Goal: Information Seeking & Learning: Find specific fact

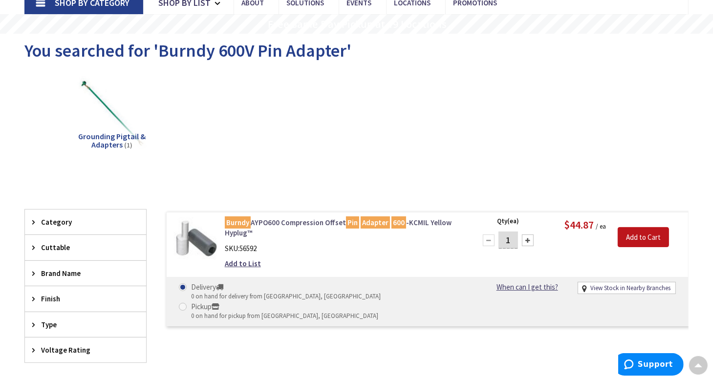
click at [234, 221] on mark "Burndy" at bounding box center [238, 223] width 26 height 12
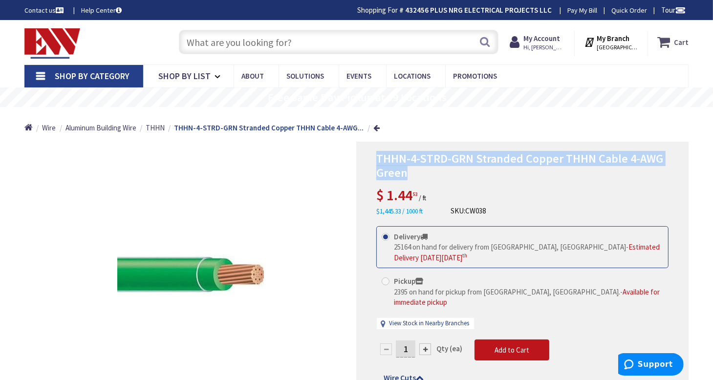
click at [672, 43] on icon at bounding box center [665, 42] width 17 height 18
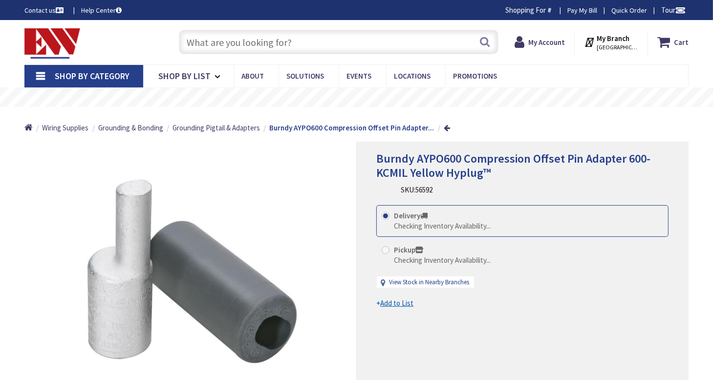
click at [395, 162] on span "Burndy AYPO600 Compression Offset Pin Adapter 600-KCMIL Yellow Hyplug™" at bounding box center [513, 165] width 274 height 29
type input "[GEOGRAPHIC_DATA], [GEOGRAPHIC_DATA]"
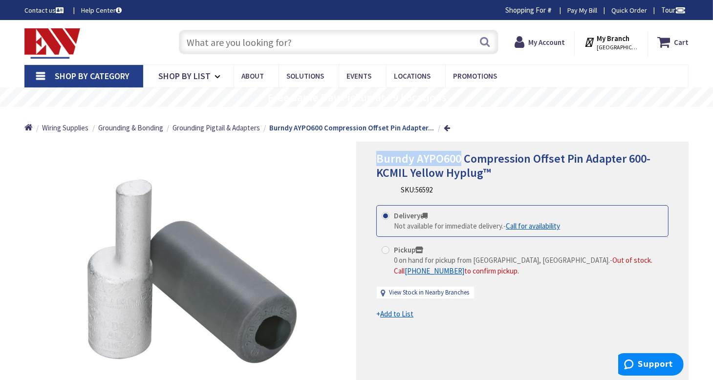
drag, startPoint x: 395, startPoint y: 162, endPoint x: 421, endPoint y: 158, distance: 26.7
click at [421, 158] on span "Burndy AYPO600 Compression Offset Pin Adapter 600-KCMIL Yellow Hyplug™" at bounding box center [513, 165] width 274 height 29
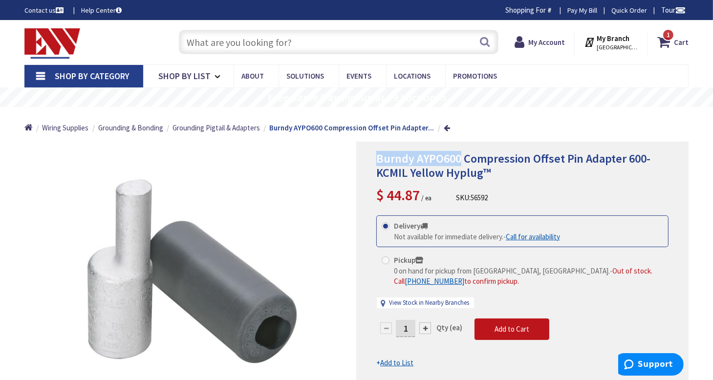
click at [302, 48] on input "text" at bounding box center [339, 42] width 320 height 24
paste input "Burndy AYPO600"
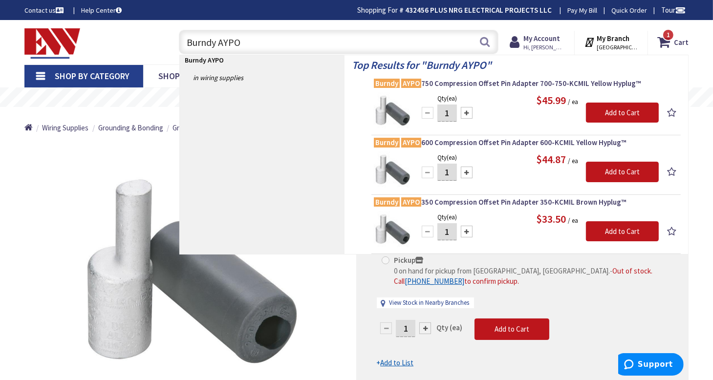
type input "Burndy AYPO"
click at [168, 143] on div "*Images are for illustration purposes only and may not be an exact representati…" at bounding box center [190, 280] width 332 height 276
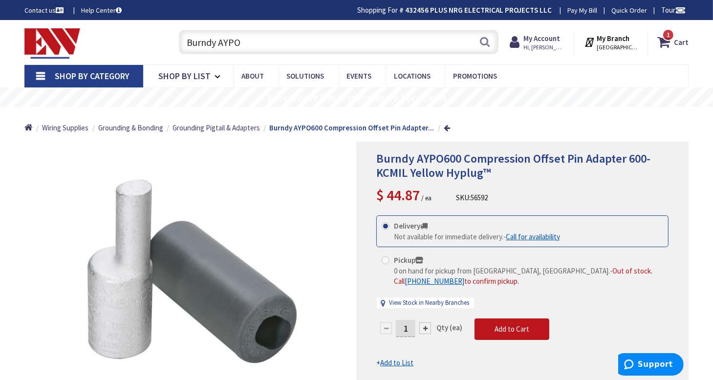
click at [472, 159] on span "Burndy AYPO600 Compression Offset Pin Adapter 600-KCMIL Yellow Hyplug™" at bounding box center [513, 165] width 274 height 29
drag, startPoint x: 472, startPoint y: 159, endPoint x: 592, endPoint y: 158, distance: 120.7
click at [592, 158] on span "Burndy AYPO600 Compression Offset Pin Adapter 600-KCMIL Yellow Hyplug™" at bounding box center [513, 165] width 274 height 29
copy span "Compression Offset Pin Adapter"
click at [350, 37] on input "Burndy AYPO" at bounding box center [339, 42] width 320 height 24
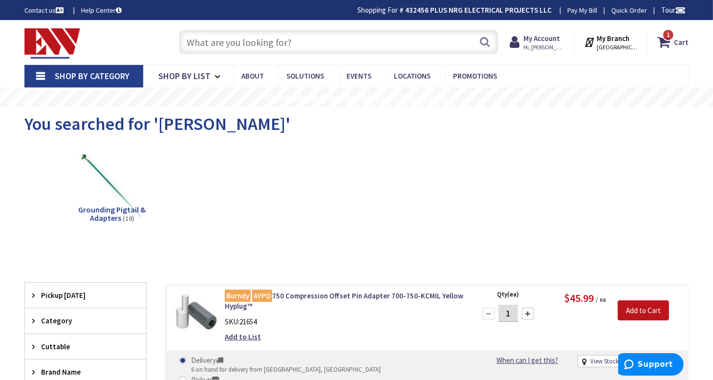
click at [239, 48] on input "text" at bounding box center [339, 42] width 320 height 24
paste input "Compression Offset Pin Adapter"
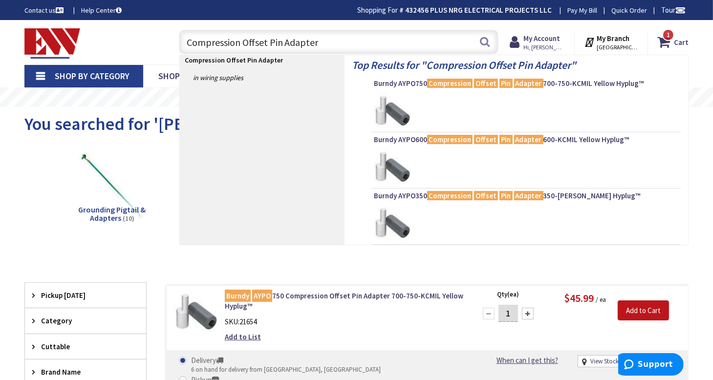
click at [258, 47] on input "Compression Offset Pin Adapter" at bounding box center [339, 42] width 320 height 24
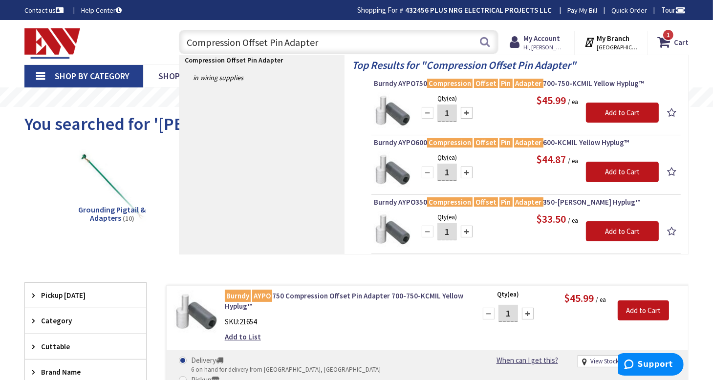
type input "Compression Pin Adapter"
